Goal: Find specific page/section: Find specific page/section

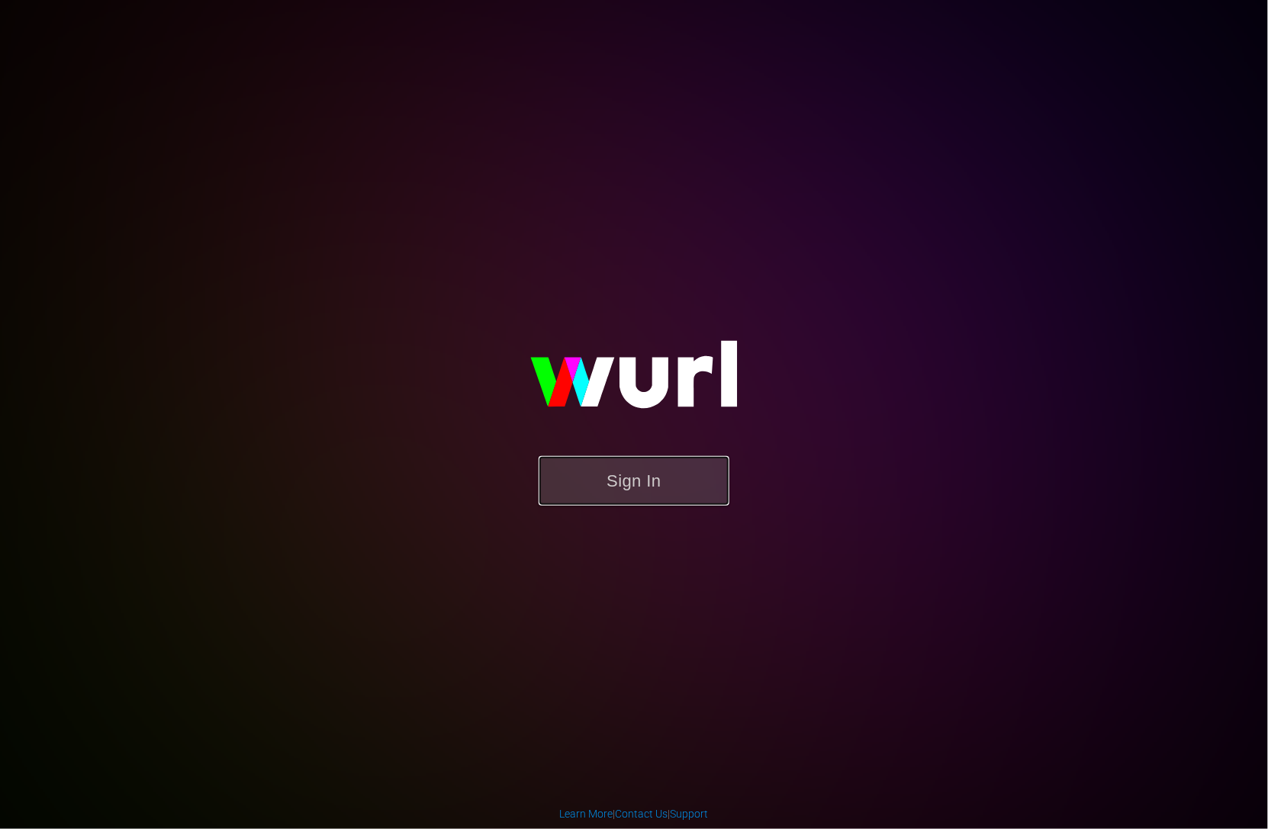
click at [649, 483] on button "Sign In" at bounding box center [634, 481] width 191 height 50
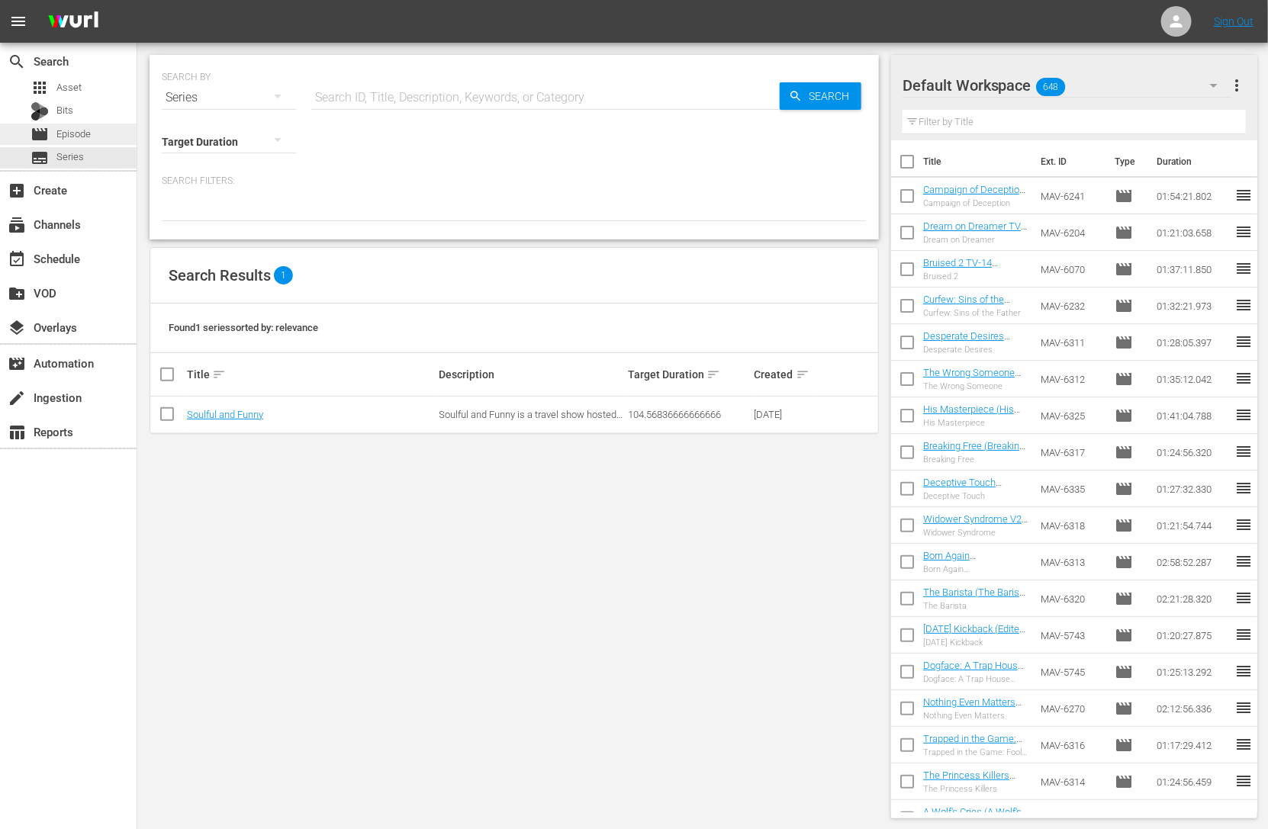
click at [106, 138] on div "movie Episode" at bounding box center [68, 134] width 137 height 21
